Goal: Contribute content: Add original content to the website for others to see

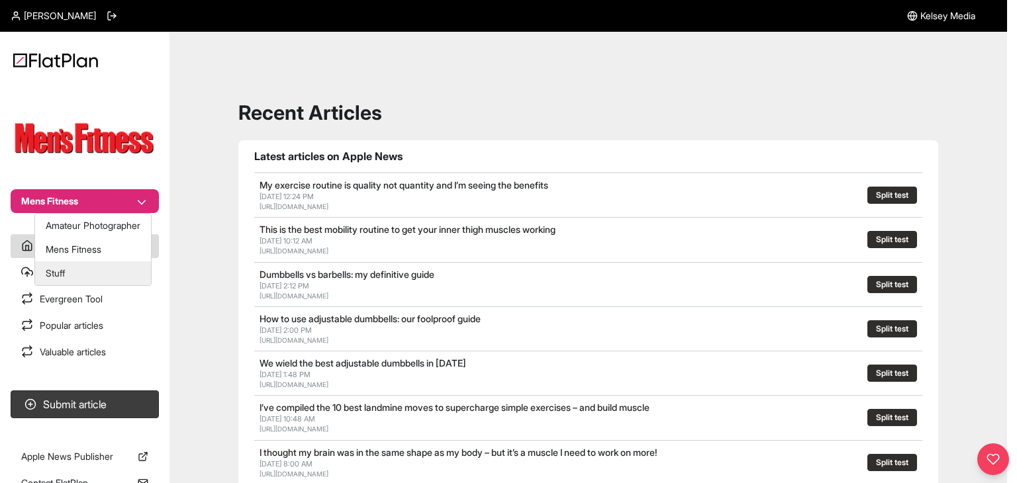
click at [71, 268] on button "Stuff" at bounding box center [93, 273] width 116 height 24
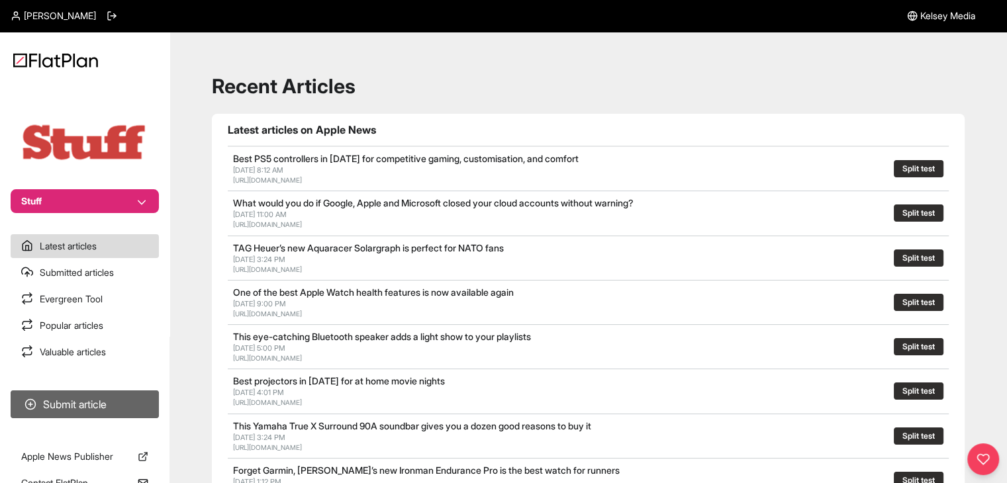
click at [133, 397] on button "Submit article" at bounding box center [85, 405] width 148 height 28
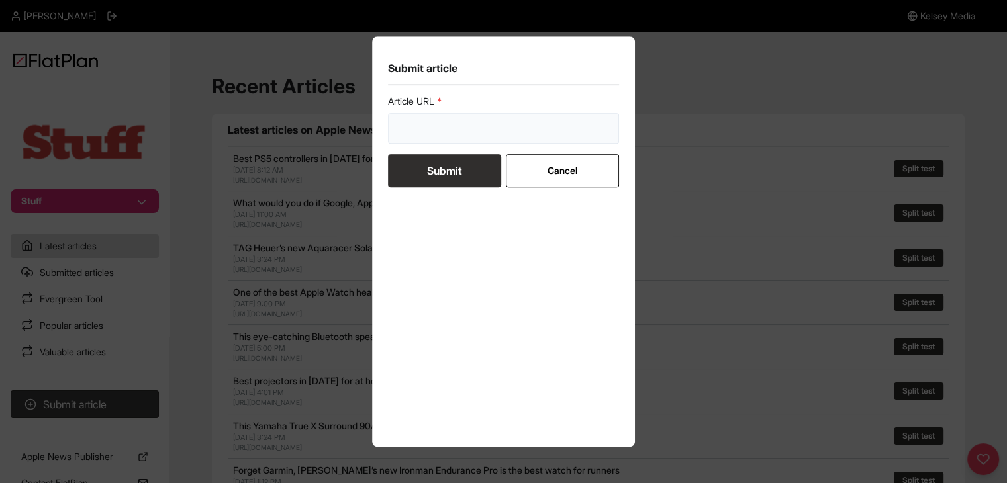
click at [410, 125] on input "url" at bounding box center [504, 128] width 232 height 30
paste input "https://www.stuff.tv/features/best-ps5-controller/"
type input "https://www.stuff.tv/features/best-ps5-controller/"
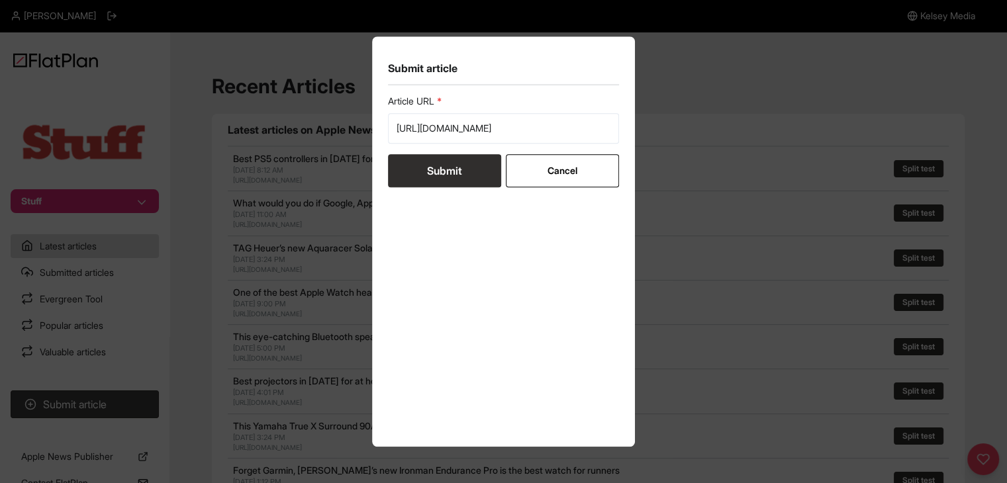
click at [416, 173] on button "Submit" at bounding box center [444, 170] width 113 height 33
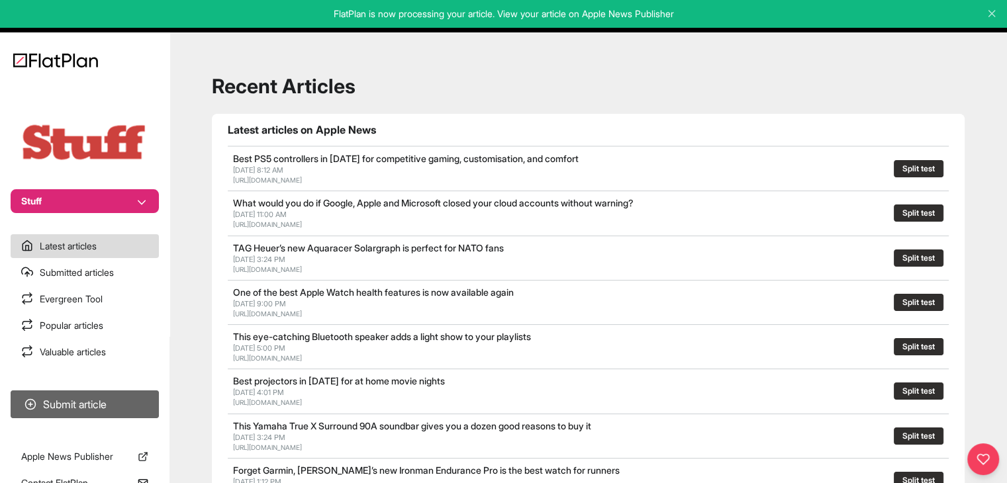
click at [87, 405] on button "Submit article" at bounding box center [85, 405] width 148 height 28
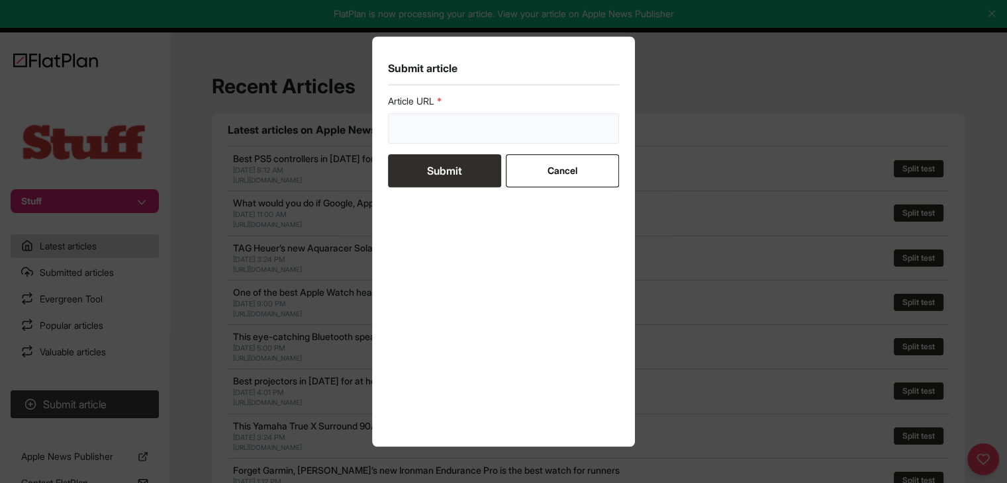
click at [467, 130] on input "url" at bounding box center [504, 128] width 232 height 30
paste input "https://www.stuff.tv/features/i-tried-apple-carplay-ultra-and-now-everything-el…"
type input "https://www.stuff.tv/features/i-tried-apple-carplay-ultra-and-now-everything-el…"
click at [438, 173] on button "Submit" at bounding box center [444, 170] width 113 height 33
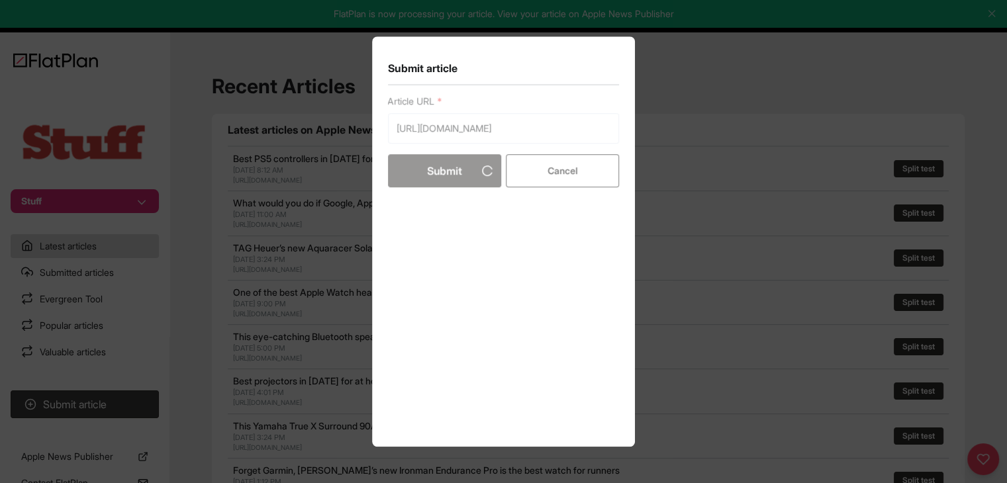
scroll to position [0, 0]
